Goal: Task Accomplishment & Management: Manage account settings

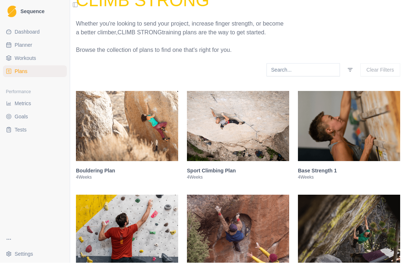
scroll to position [66, 0]
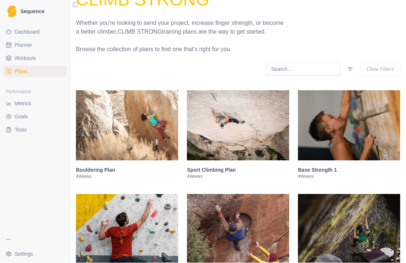
click at [226, 167] on h3 "Sport Climbing Plan" at bounding box center [238, 170] width 102 height 7
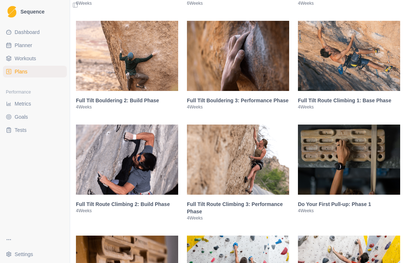
scroll to position [1375, 0]
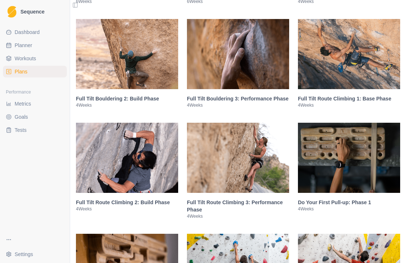
click at [378, 103] on div "Full Tilt Route Climbing 1: Base Phase 4 Weeks" at bounding box center [349, 101] width 102 height 25
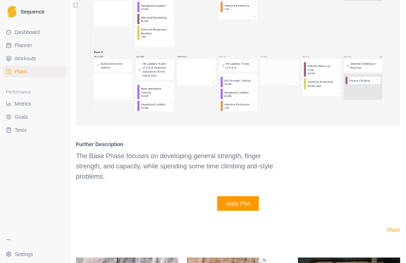
scroll to position [1085, 0]
click at [247, 210] on button "Apply Plan" at bounding box center [238, 203] width 42 height 15
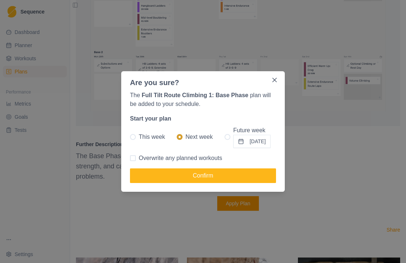
click at [136, 141] on label "This week" at bounding box center [147, 137] width 35 height 22
click at [130, 137] on input "This week" at bounding box center [130, 137] width 0 height 0
radio input "true"
click at [191, 174] on button "Confirm" at bounding box center [203, 175] width 146 height 15
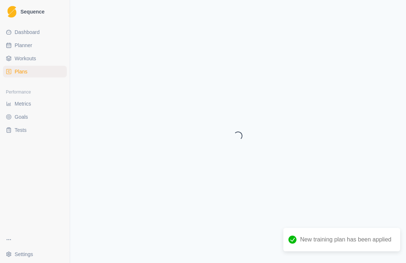
select select "month"
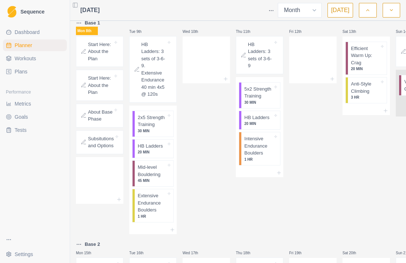
scroll to position [232, 0]
click at [253, 100] on p "5x2 Strength Training" at bounding box center [258, 93] width 29 height 14
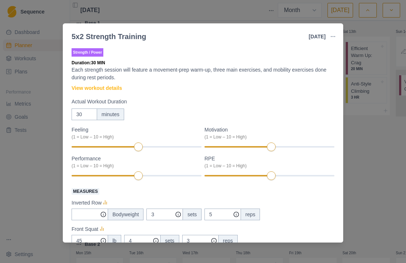
click at [310, 185] on div "Feeling (1 = Low – 10 = High) Motivation (1 = Low – 10 = High) Performance (1 =…" at bounding box center [203, 199] width 263 height 147
click at [111, 88] on link "View workout details" at bounding box center [97, 88] width 50 height 8
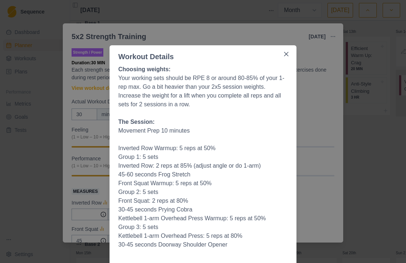
click at [288, 51] on button "Close" at bounding box center [287, 54] width 12 height 12
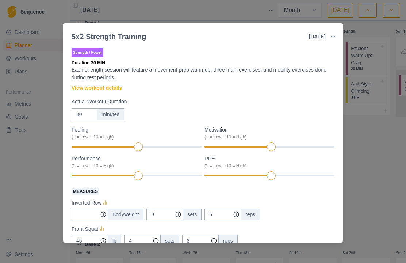
click at [373, 128] on div "5x2 Strength Training [DATE] Link To Goal View Workout Metrics Edit Original Wo…" at bounding box center [203, 131] width 406 height 263
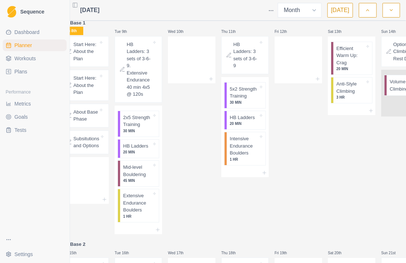
scroll to position [0, 31]
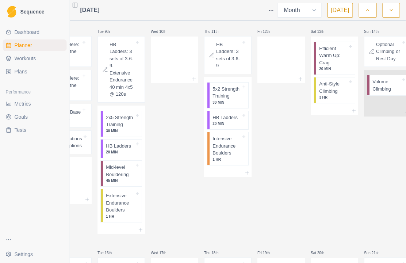
click at [336, 93] on p "Anti-Style Climbing" at bounding box center [334, 87] width 29 height 14
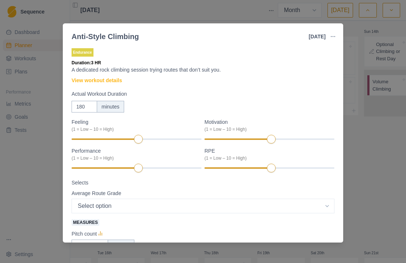
click at [119, 80] on link "View workout details" at bounding box center [97, 81] width 50 height 8
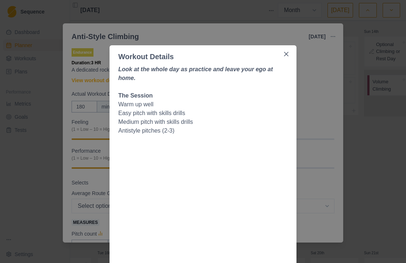
click at [285, 56] on button "Close" at bounding box center [287, 54] width 12 height 12
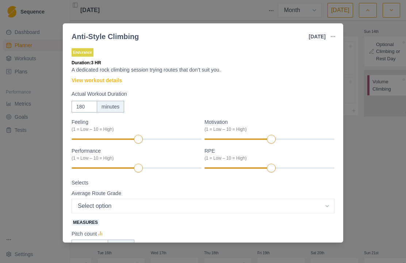
click at [364, 73] on div "Anti-Style Climbing [DATE] Link To Goal View Workout Metrics Edit Original Work…" at bounding box center [203, 131] width 406 height 263
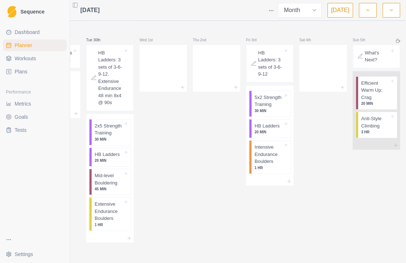
scroll to position [0, 0]
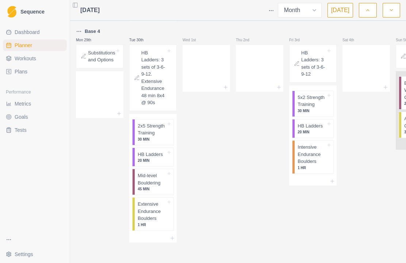
click at [23, 74] on span "Plans" at bounding box center [21, 71] width 13 height 7
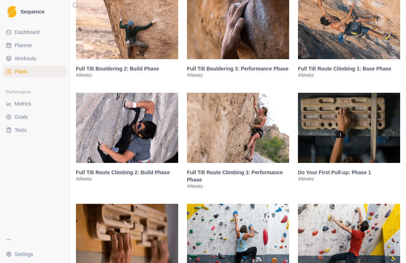
scroll to position [686, 0]
click at [152, 176] on h3 "Full Tilt Route Climbing 2: Build Phase" at bounding box center [127, 172] width 102 height 7
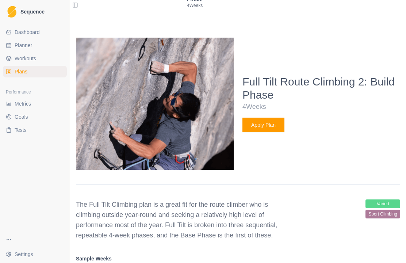
scroll to position [899, 0]
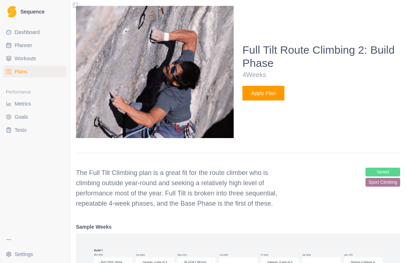
click at [269, 100] on button "Apply Plan" at bounding box center [264, 93] width 42 height 15
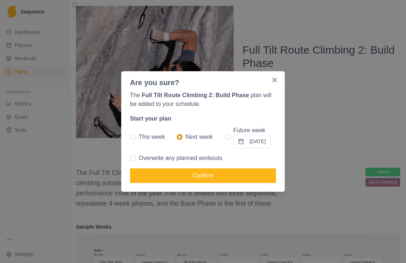
click at [225, 138] on span at bounding box center [228, 137] width 6 height 6
click at [224, 137] on input "Future week [DATE]" at bounding box center [224, 137] width 0 height 0
radio input "true"
click at [262, 144] on button "[DATE]" at bounding box center [252, 141] width 37 height 13
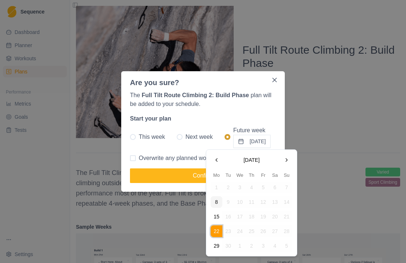
click at [285, 163] on button "Go to the Next Month" at bounding box center [287, 160] width 12 height 12
click at [220, 205] on button "6" at bounding box center [217, 202] width 12 height 12
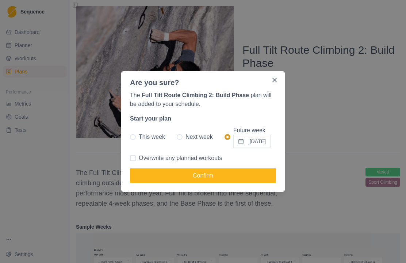
click at [250, 175] on button "Confirm" at bounding box center [203, 175] width 146 height 15
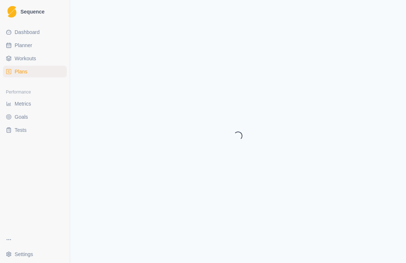
select select "month"
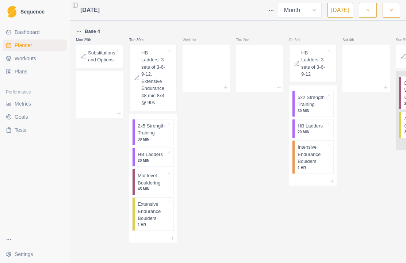
click at [378, 167] on div "Sat 4th" at bounding box center [367, 135] width 48 height 216
click at [391, 11] on icon "button" at bounding box center [391, 10] width 5 height 7
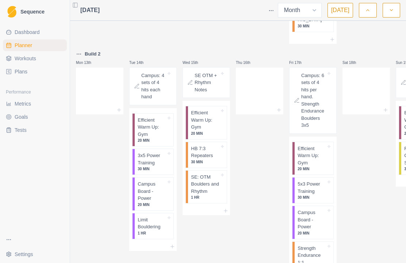
click at [24, 75] on span "Plans" at bounding box center [21, 71] width 13 height 7
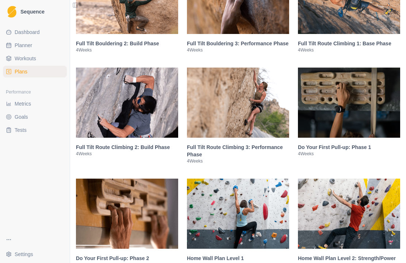
scroll to position [712, 0]
click at [266, 155] on h3 "Full Tilt Route Climbing 3: Performance Phase" at bounding box center [238, 151] width 102 height 15
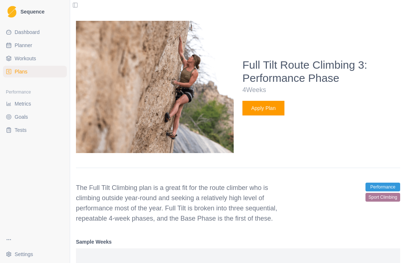
scroll to position [899, 0]
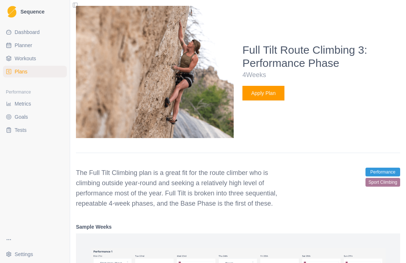
click at [277, 100] on button "Apply Plan" at bounding box center [264, 93] width 42 height 15
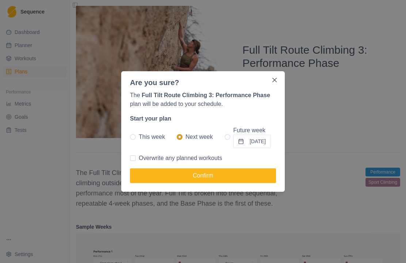
click at [225, 138] on span at bounding box center [228, 137] width 6 height 6
click at [224, 137] on input "Future week [DATE]" at bounding box center [224, 137] width 0 height 0
radio input "true"
click at [262, 143] on button "[DATE]" at bounding box center [252, 141] width 37 height 13
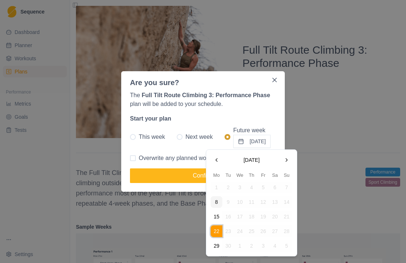
click at [283, 160] on button "Go to the Next Month" at bounding box center [287, 160] width 12 height 12
click at [287, 162] on button "Go to the Next Month" at bounding box center [287, 160] width 12 height 12
click at [218, 202] on button "3" at bounding box center [217, 202] width 12 height 12
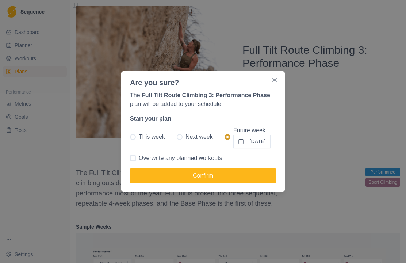
click at [248, 177] on button "Confirm" at bounding box center [203, 175] width 146 height 15
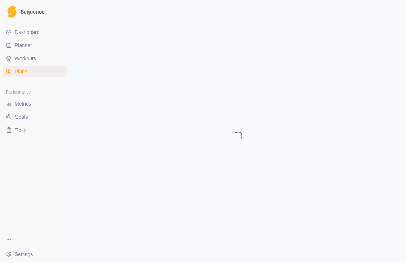
select select "month"
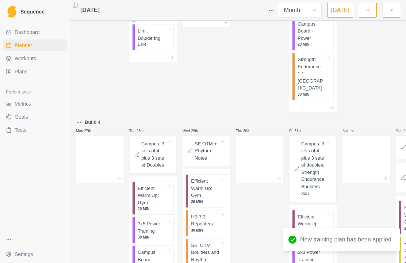
scroll to position [899, 0]
click at [391, 14] on icon "button" at bounding box center [391, 10] width 5 height 7
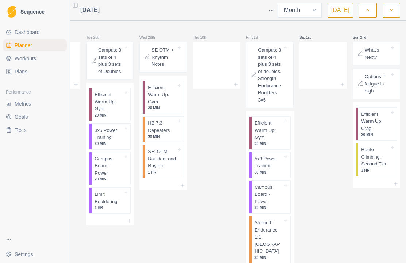
scroll to position [0, 0]
click at [26, 74] on span "Plans" at bounding box center [21, 71] width 13 height 7
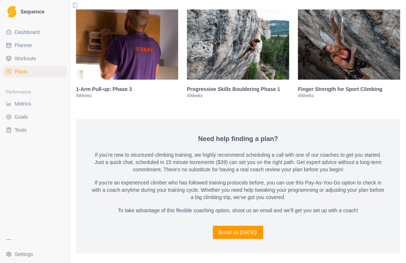
scroll to position [1199, 0]
click at [357, 93] on h3 "Finger Strength for Sport Climbing" at bounding box center [349, 89] width 102 height 7
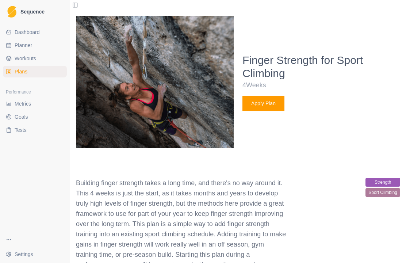
scroll to position [1321, 0]
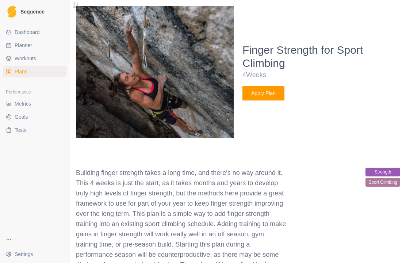
click at [272, 100] on button "Apply Plan" at bounding box center [264, 93] width 42 height 15
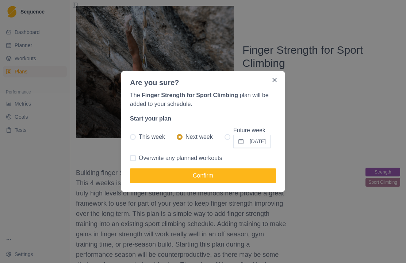
click at [225, 138] on span at bounding box center [228, 137] width 6 height 6
click at [224, 137] on input "Future week [DATE]" at bounding box center [224, 137] width 0 height 0
radio input "true"
click at [261, 142] on button "[DATE]" at bounding box center [252, 141] width 37 height 13
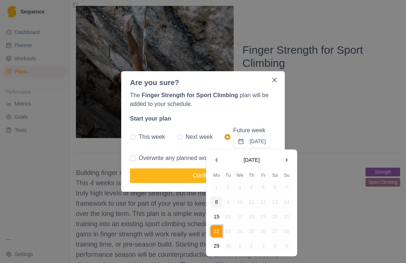
click at [286, 161] on button "Go to the Next Month" at bounding box center [287, 160] width 12 height 12
click at [288, 160] on button "Go to the Next Month" at bounding box center [287, 160] width 12 height 12
click at [287, 160] on button "Go to the Next Month" at bounding box center [287, 160] width 12 height 12
click at [219, 188] on button "1" at bounding box center [217, 188] width 12 height 12
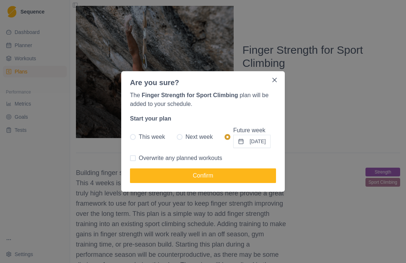
click at [253, 175] on button "Confirm" at bounding box center [203, 175] width 146 height 15
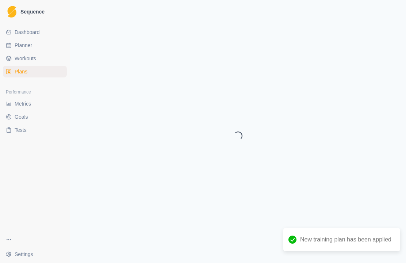
select select "month"
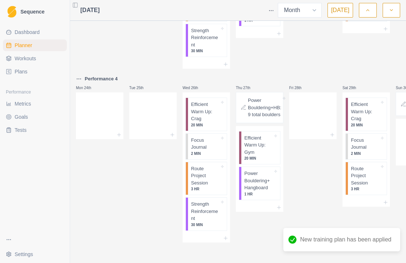
scroll to position [630, 0]
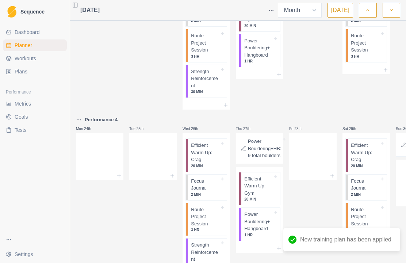
click at [389, 14] on icon "button" at bounding box center [391, 10] width 5 height 7
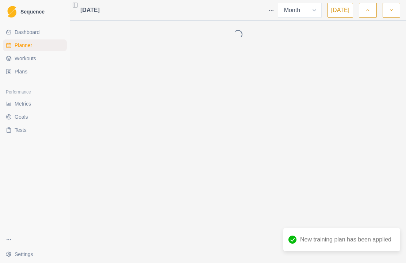
scroll to position [0, 0]
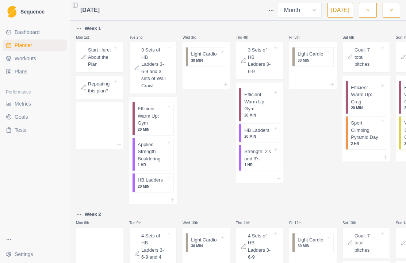
click at [156, 81] on p "3 Sets of HB Ladders 3-6-9 and 3 sets of Wall Crawl" at bounding box center [153, 67] width 25 height 43
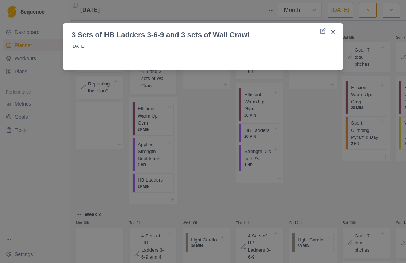
click at [330, 34] on button "Close" at bounding box center [333, 32] width 12 height 12
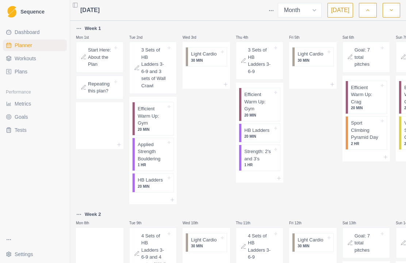
click at [156, 162] on p "1 HR" at bounding box center [152, 164] width 29 height 5
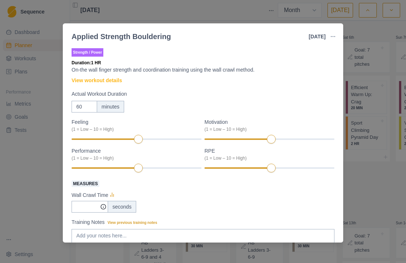
click at [110, 84] on link "View workout details" at bounding box center [97, 81] width 50 height 8
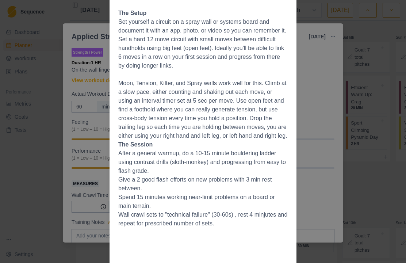
scroll to position [117, 0]
click at [372, 164] on div "Workout Details Overview Finger strength can be gained in a variety of ways, an…" at bounding box center [203, 131] width 406 height 263
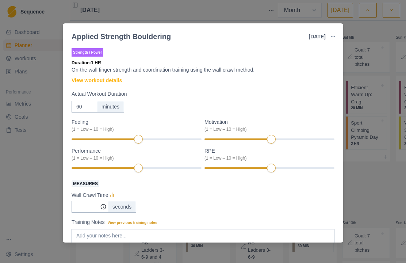
click at [367, 169] on div "Applied Strength Bouldering [DATE] Link To Goal View Workout Metrics Edit Origi…" at bounding box center [203, 131] width 406 height 263
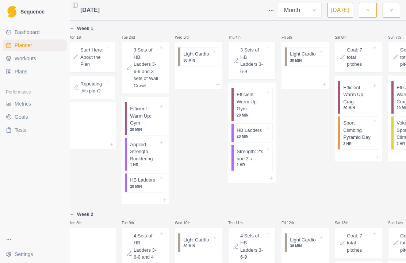
scroll to position [0, 0]
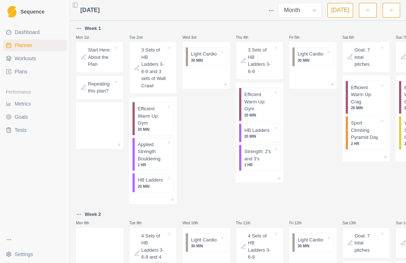
click at [156, 184] on p "20 MIN" at bounding box center [152, 186] width 29 height 5
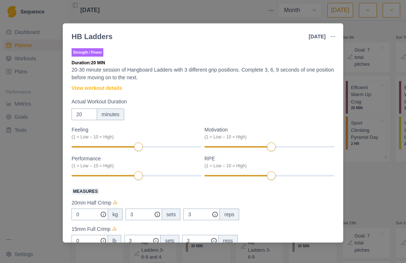
click at [107, 88] on link "View workout details" at bounding box center [97, 88] width 50 height 8
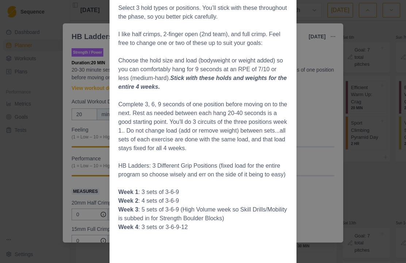
scroll to position [62, 0]
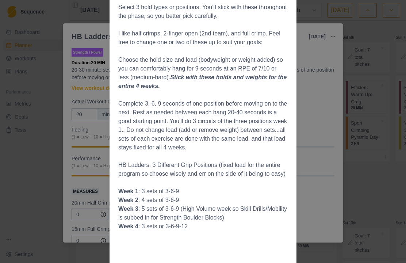
click at [325, 166] on div "Workout Details Select 3 hold types or positions. You’ll stick with these throu…" at bounding box center [203, 131] width 406 height 263
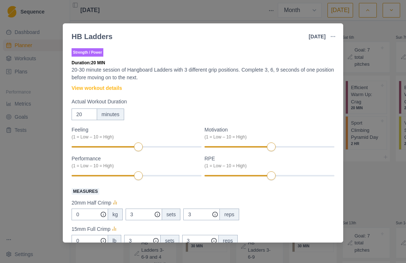
click at [376, 166] on div "HB Ladders [DATE] Link To Goal View Workout Metrics Edit Original Workout Resch…" at bounding box center [203, 131] width 406 height 263
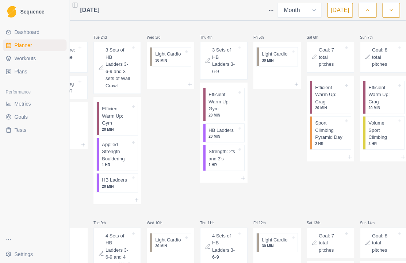
scroll to position [0, 43]
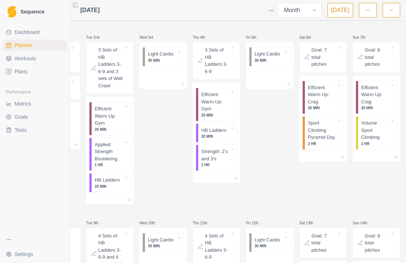
click at [321, 138] on p "Sport Climbing Pyramid Day" at bounding box center [322, 130] width 29 height 22
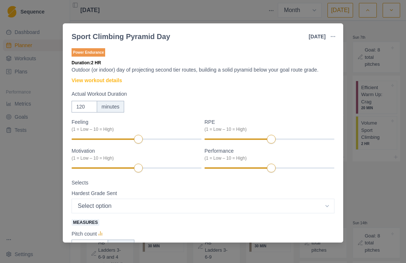
click at [116, 79] on link "View workout details" at bounding box center [97, 81] width 50 height 8
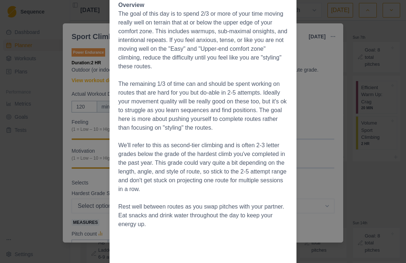
scroll to position [249, 0]
click at [31, 138] on div "Workout Details The session Warm up pitch 2-3 number grades below max Repeat wa…" at bounding box center [203, 131] width 406 height 263
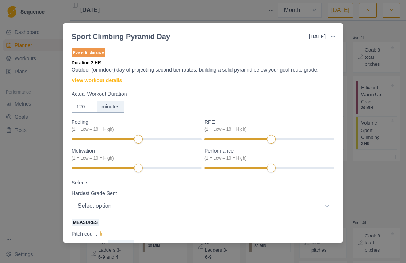
click at [29, 138] on div "Sport Climbing Pyramid Day [DATE] Link To Goal View Workout Metrics Edit Origin…" at bounding box center [203, 131] width 406 height 263
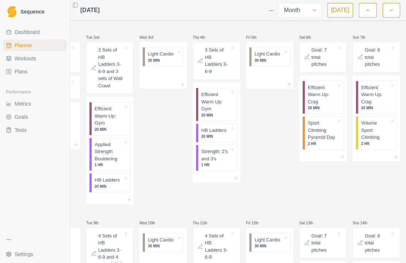
click at [368, 11] on icon "button" at bounding box center [367, 10] width 5 height 7
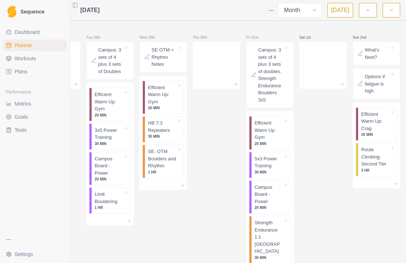
click at [369, 8] on icon "button" at bounding box center [367, 10] width 5 height 7
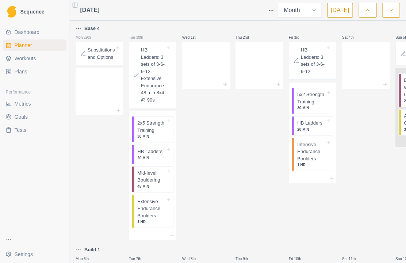
scroll to position [0, 0]
click at [342, 11] on button "[DATE]" at bounding box center [341, 10] width 26 height 15
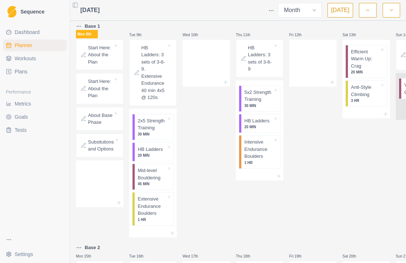
scroll to position [229, 0]
click at [153, 132] on p "2x5 Strength Training" at bounding box center [152, 124] width 29 height 14
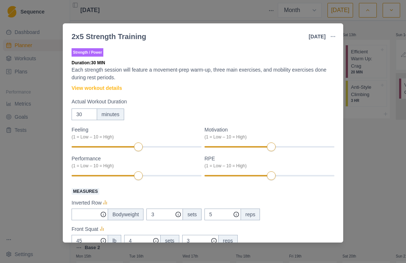
click at [87, 90] on link "View workout details" at bounding box center [97, 88] width 50 height 8
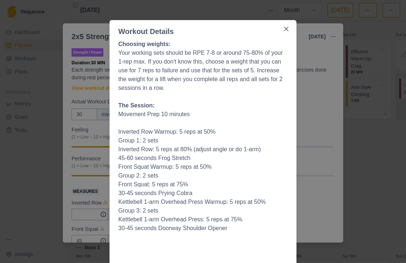
scroll to position [26, 0]
click at [287, 31] on button "Close" at bounding box center [287, 29] width 12 height 12
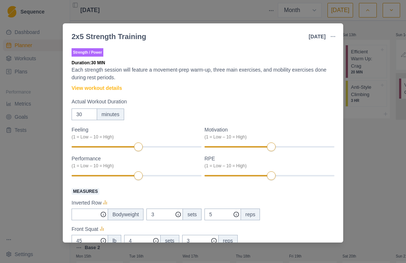
click at [371, 124] on div "2x5 Strength Training [DATE] Link To Goal View Workout Metrics Edit Original Wo…" at bounding box center [203, 131] width 406 height 263
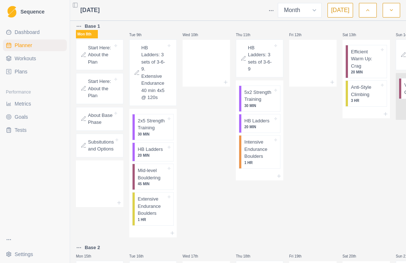
click at [154, 158] on p "20 MIN" at bounding box center [152, 155] width 29 height 5
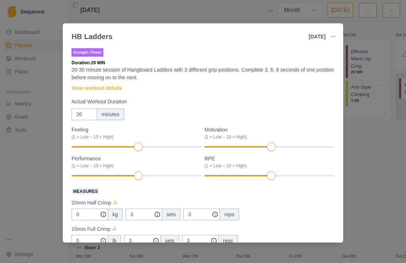
click at [371, 162] on div "HB Ladders [DATE] Link To Goal View Workout Metrics Edit Original Workout Resch…" at bounding box center [203, 131] width 406 height 263
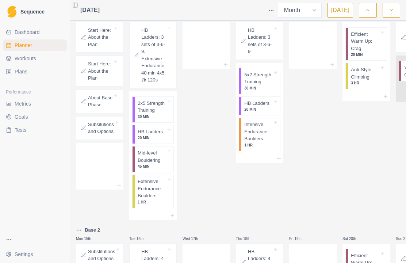
scroll to position [247, 0]
click at [149, 164] on p "Mid-level Bouldering" at bounding box center [152, 156] width 29 height 14
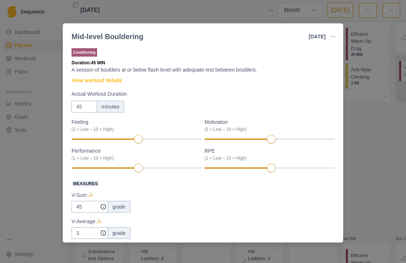
click at [86, 84] on link "View workout details" at bounding box center [97, 81] width 50 height 8
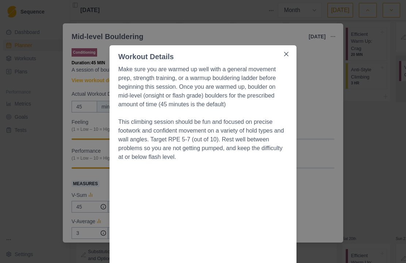
click at [291, 52] on button "Close" at bounding box center [287, 54] width 12 height 12
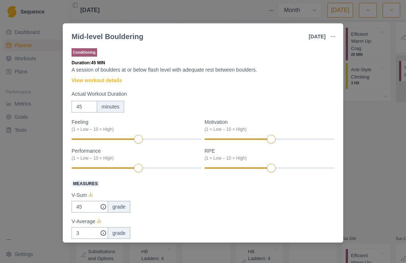
click at [367, 169] on div "Mid-level Bouldering [DATE] Link To Goal View Workout Metrics Edit Original Wor…" at bounding box center [203, 131] width 406 height 263
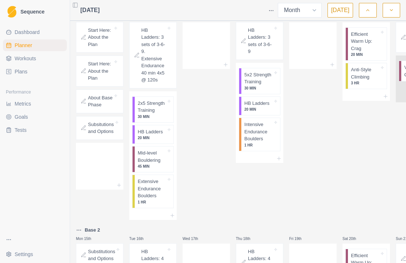
click at [156, 200] on p "Extensive Endurance Boulders" at bounding box center [152, 189] width 29 height 22
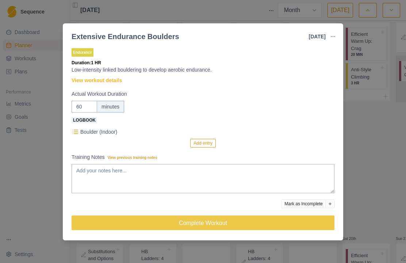
click at [83, 84] on link "View workout details" at bounding box center [97, 81] width 50 height 8
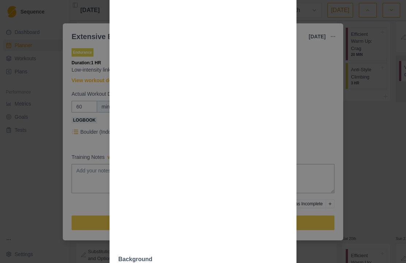
click at [339, 148] on div "Workout Details The Session: Linked problem sets are the best choice for traini…" at bounding box center [203, 131] width 406 height 263
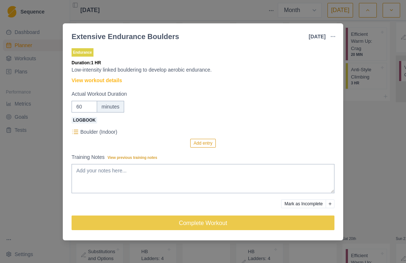
click at [110, 80] on link "View workout details" at bounding box center [97, 81] width 50 height 8
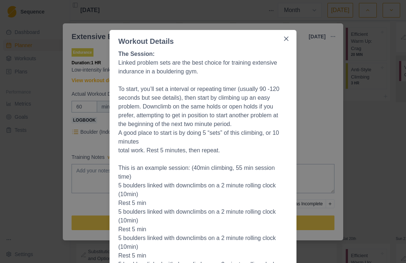
scroll to position [0, 0]
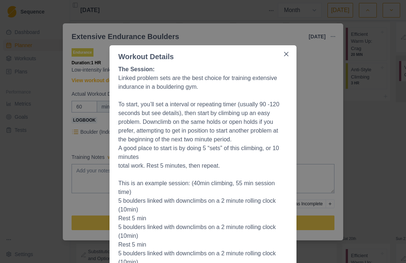
click at [291, 56] on button "Close" at bounding box center [287, 54] width 12 height 12
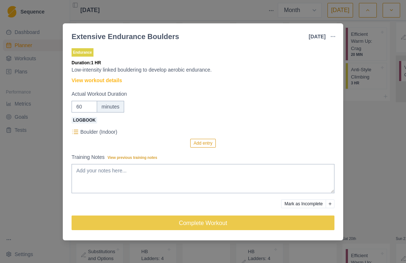
click at [364, 141] on div "Extensive Endurance Boulders [DATE] Link To Goal View Workout Metrics Edit Orig…" at bounding box center [203, 131] width 406 height 263
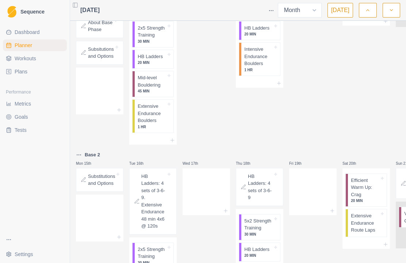
scroll to position [322, 0]
click at [157, 88] on p "Mid-level Bouldering" at bounding box center [152, 81] width 29 height 14
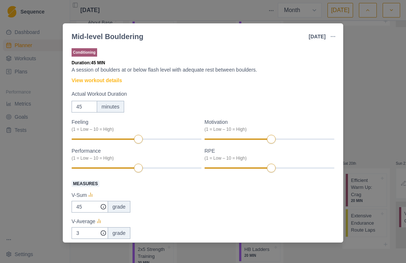
click at [120, 77] on link "View workout details" at bounding box center [97, 81] width 50 height 8
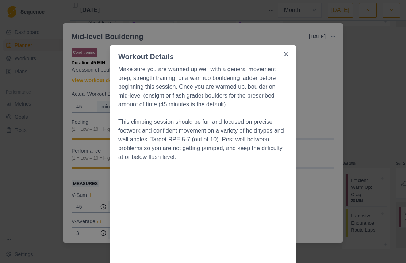
click at [322, 135] on div "Workout Details Make sure you are warmed up well with a general movement prep, …" at bounding box center [203, 131] width 406 height 263
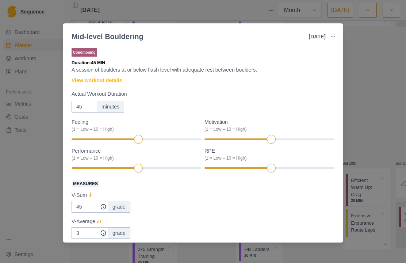
click at [383, 121] on div "Mid-level Bouldering [DATE] Link To Goal View Workout Metrics Edit Original Wor…" at bounding box center [203, 131] width 406 height 263
